Goal: Task Accomplishment & Management: Complete application form

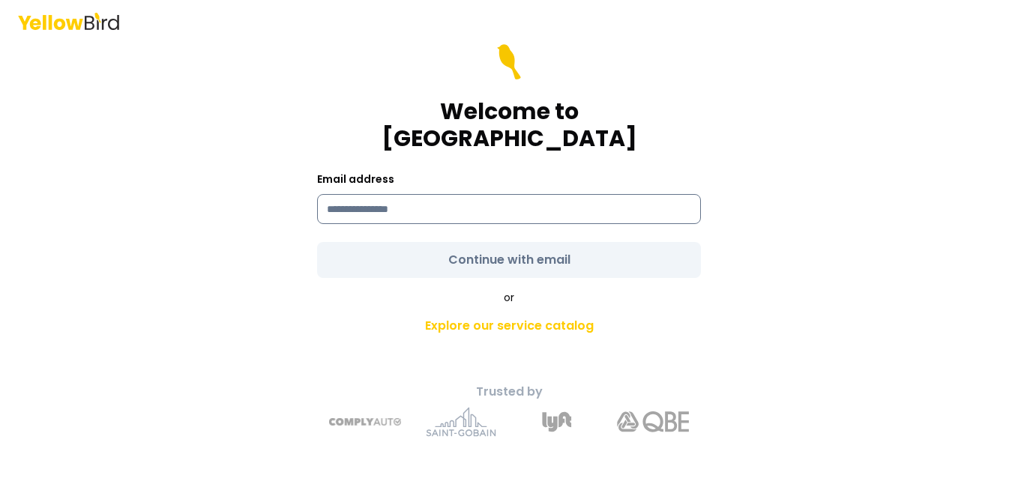
click at [404, 202] on input at bounding box center [509, 209] width 384 height 30
type input "**********"
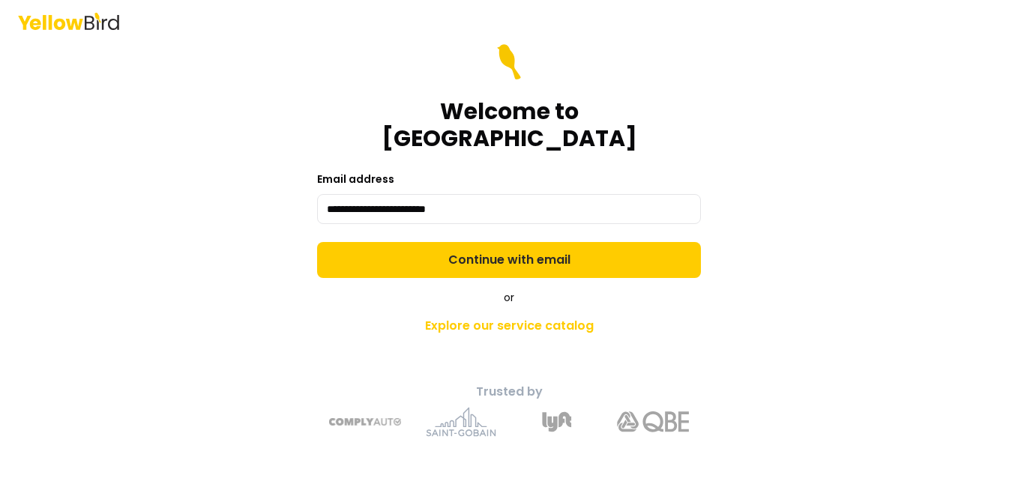
click at [503, 245] on form "**********" at bounding box center [509, 161] width 384 height 234
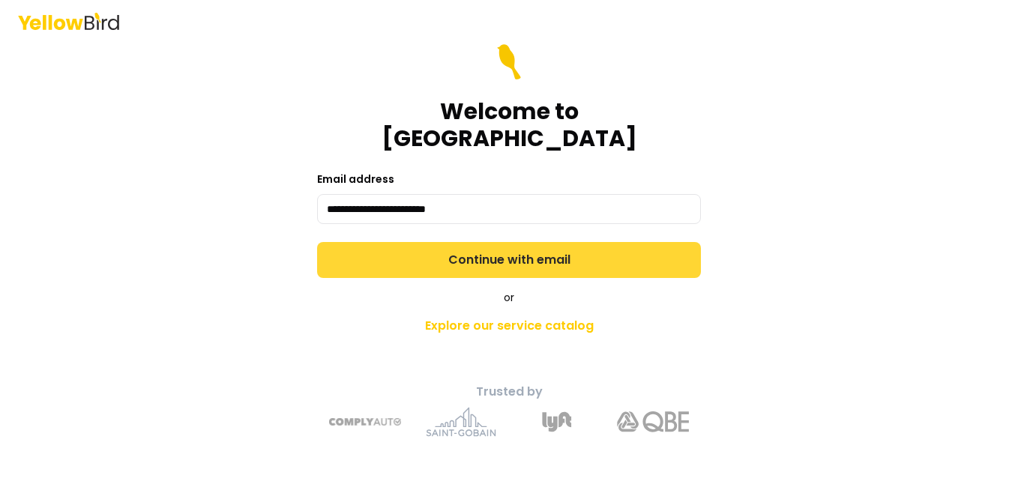
click at [506, 256] on button "Continue with email" at bounding box center [509, 260] width 384 height 36
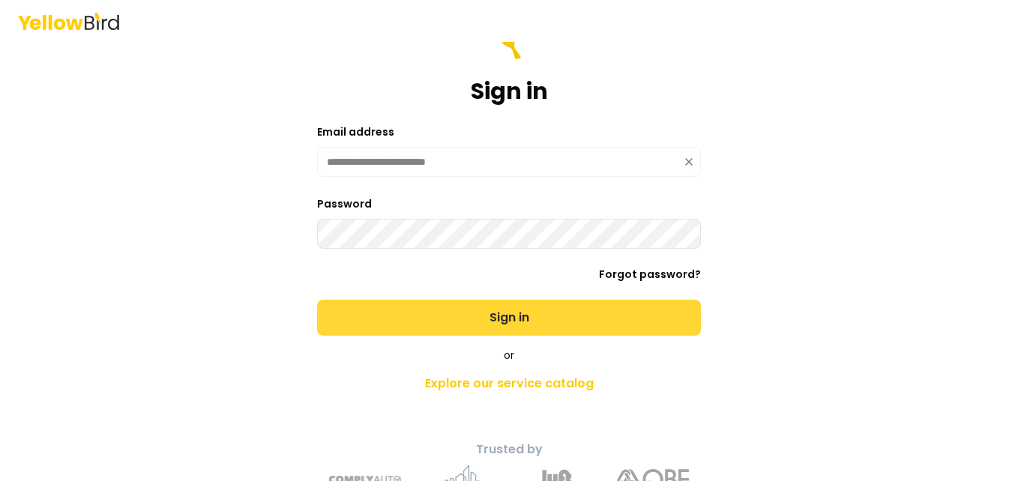
click at [490, 318] on button "Sign in" at bounding box center [509, 318] width 384 height 36
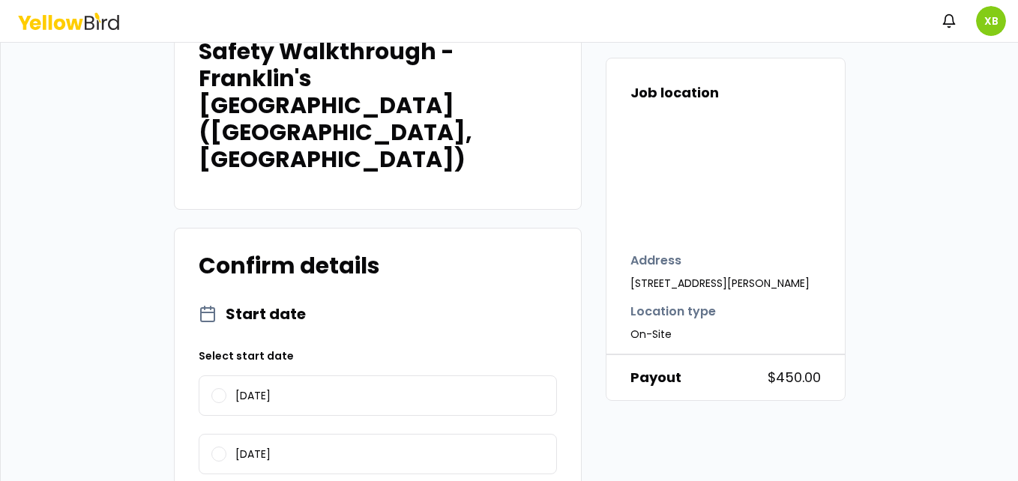
scroll to position [166, 0]
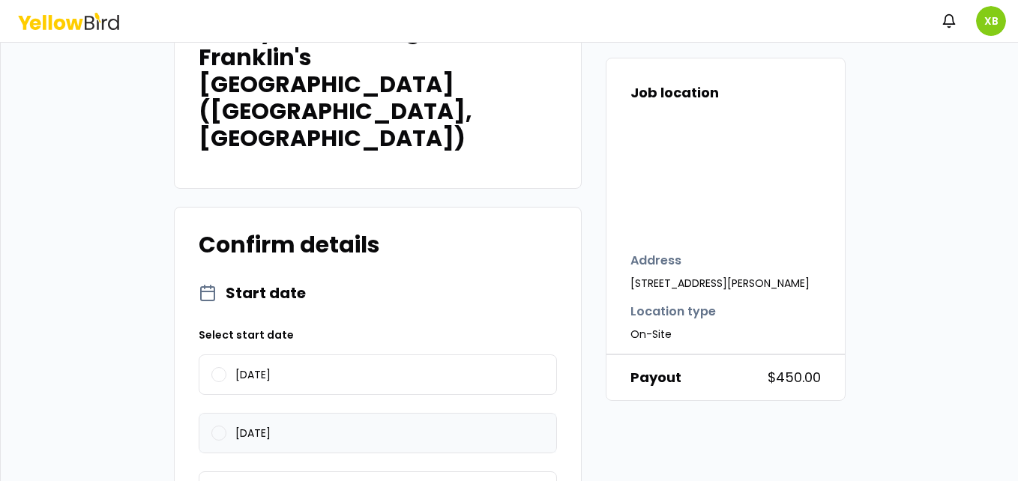
click at [212, 426] on button "[DATE]" at bounding box center [218, 433] width 15 height 15
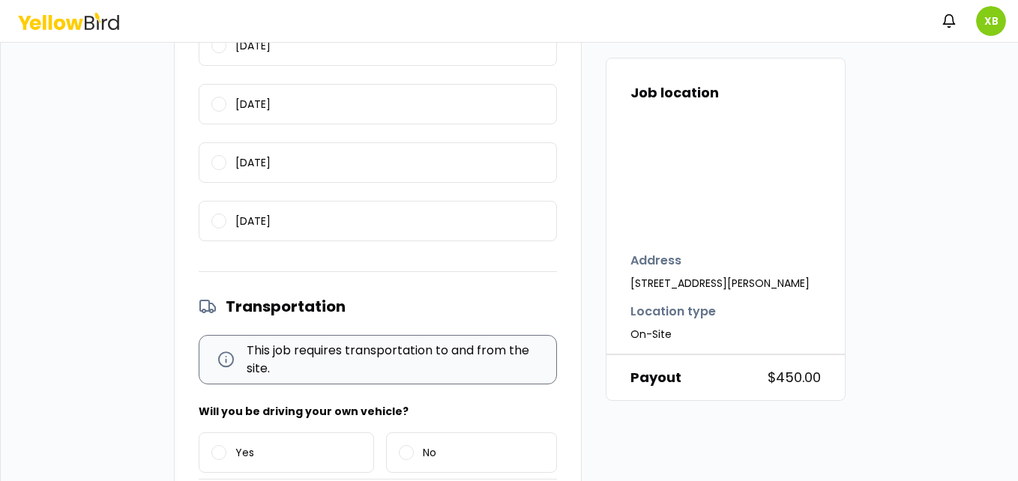
scroll to position [626, 0]
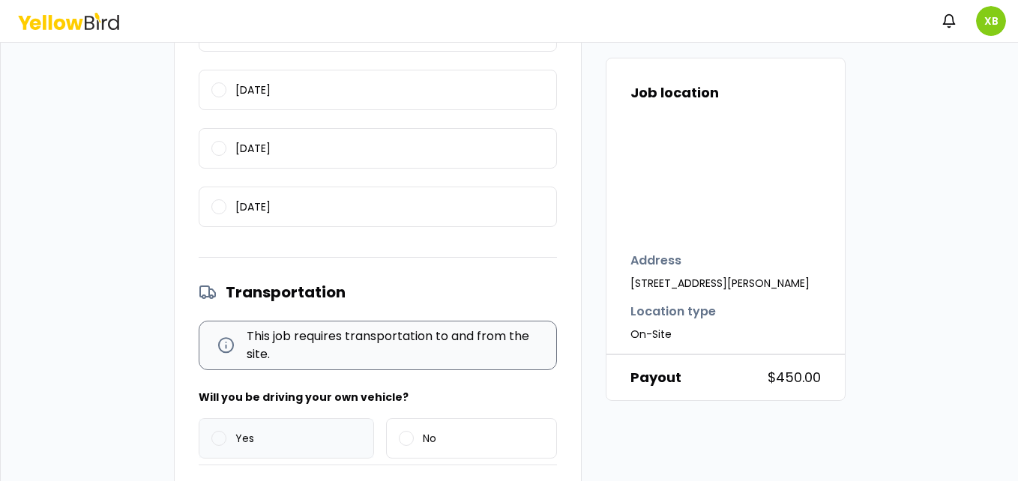
click at [211, 431] on button "Yes" at bounding box center [218, 438] width 15 height 15
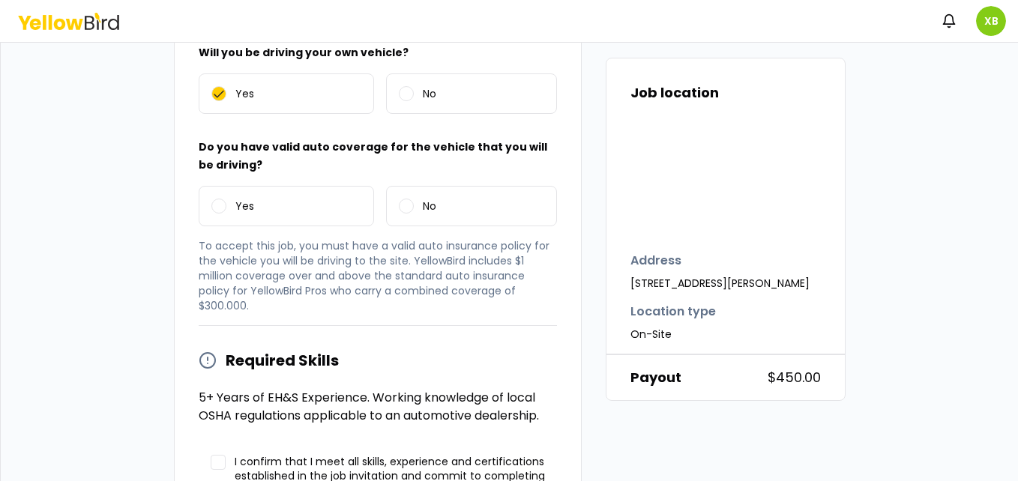
scroll to position [976, 0]
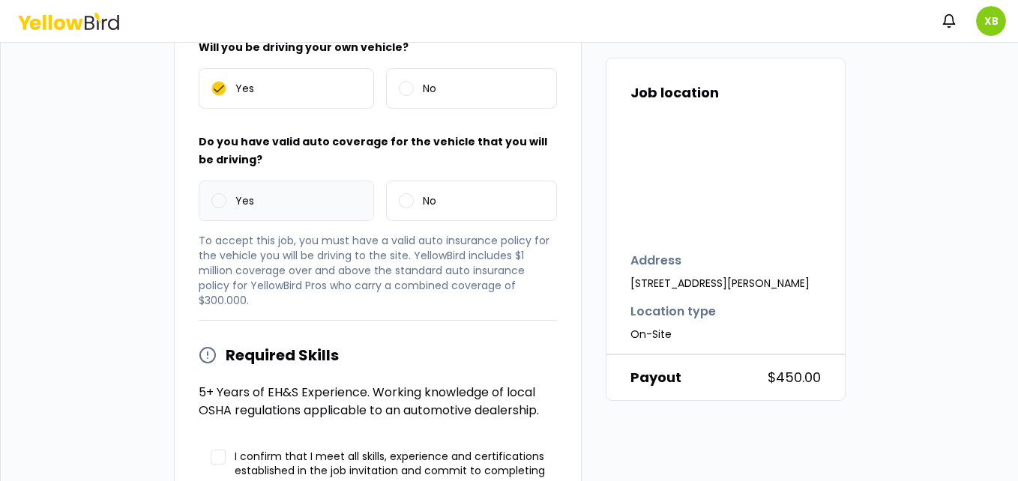
click at [217, 193] on button "Yes" at bounding box center [218, 200] width 15 height 15
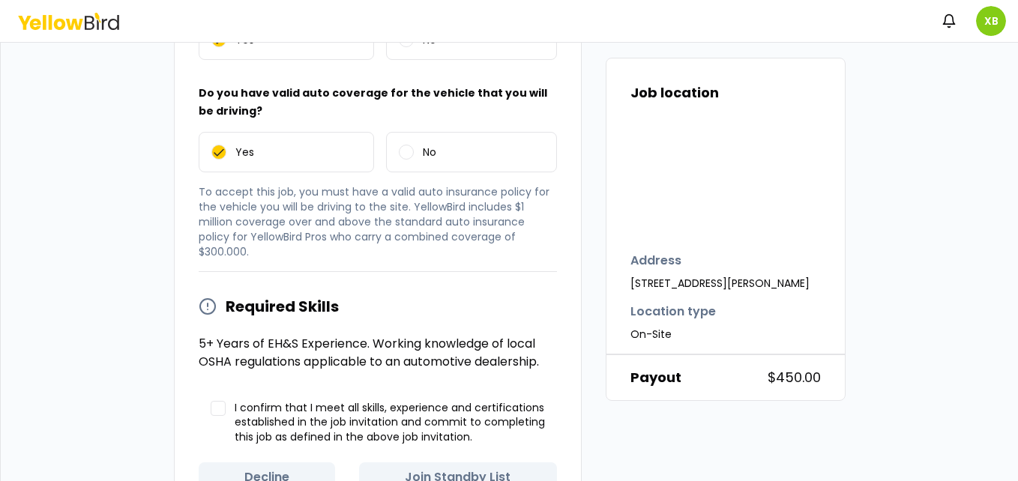
click at [211, 401] on button "I confirm that I meet all skills, experience and certifications established in …" at bounding box center [218, 408] width 15 height 15
click at [447, 462] on button "Join Standby List" at bounding box center [458, 477] width 198 height 30
click at [458, 462] on button "Join Standby List" at bounding box center [458, 477] width 198 height 30
